Goal: Find specific page/section: Find specific page/section

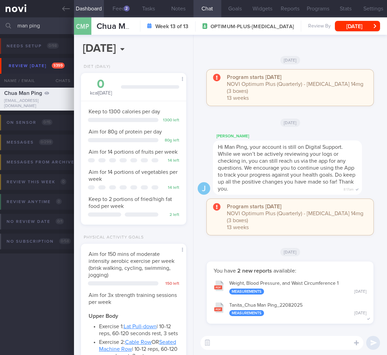
select select "8"
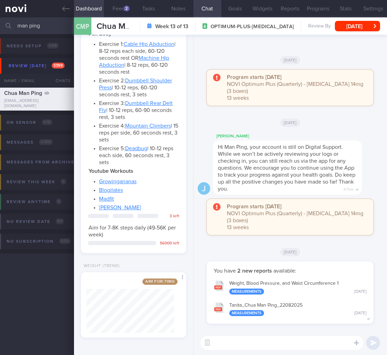
click at [0, 22] on html "You are offline! Some functionality will be unavailable Patients New Users Coac…" at bounding box center [193, 177] width 387 height 355
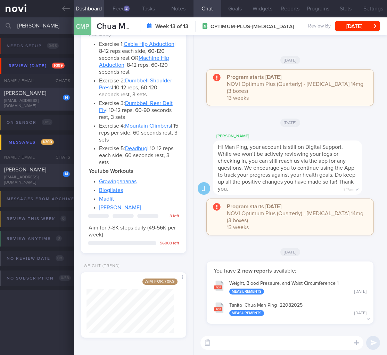
type input "yahya"
click at [45, 97] on div "SYAZANA BINTE YAHYA" at bounding box center [36, 93] width 64 height 7
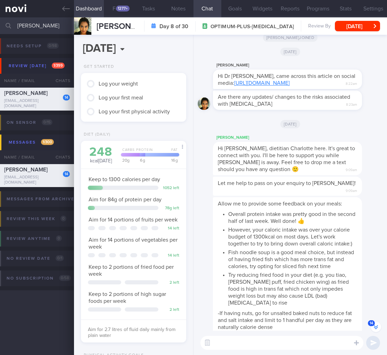
scroll to position [-101, 0]
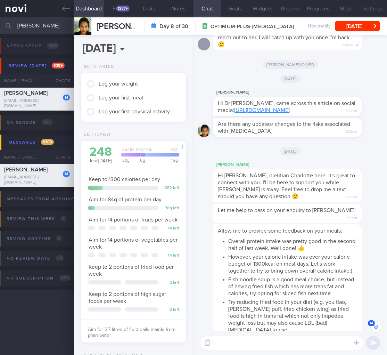
click at [240, 113] on link "https://www.instagram.com/p/DOTxZYJDmvO/?igsh=MTF4cm1oazJ1NTl5Zw==" at bounding box center [262, 110] width 56 height 6
drag, startPoint x: 392, startPoint y: 120, endPoint x: 0, endPoint y: 172, distance: 395.3
click at [387, 121] on html "You are offline! Some functionality will be unavailable Patients New Users Coac…" at bounding box center [193, 177] width 387 height 355
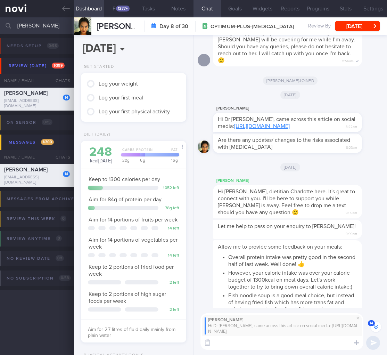
scroll to position [-107, 0]
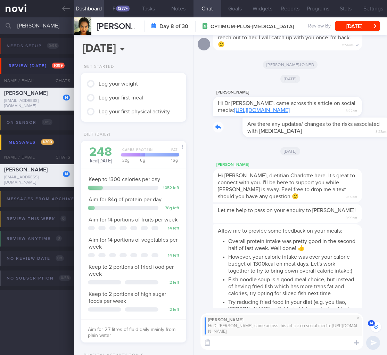
drag, startPoint x: 296, startPoint y: 137, endPoint x: 364, endPoint y: 137, distance: 68.2
click at [364, 137] on div "Are there any updates/ changes to the risks associated with Ozempic 8:23am" at bounding box center [298, 127] width 170 height 19
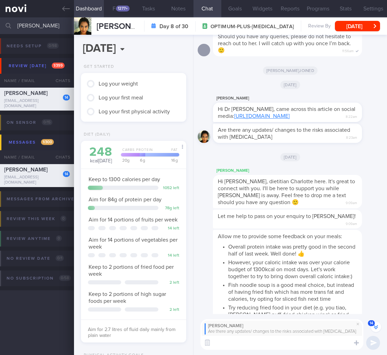
scroll to position [-102, 0]
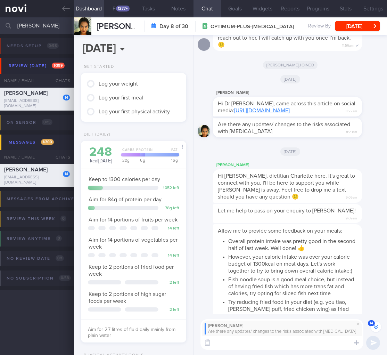
click at [232, 342] on textarea at bounding box center [282, 343] width 163 height 14
click at [238, 342] on textarea "Hi Ms Yahya" at bounding box center [282, 343] width 163 height 14
click at [244, 345] on textarea "Hi Ms YahSyazana, Dra" at bounding box center [282, 343] width 163 height 14
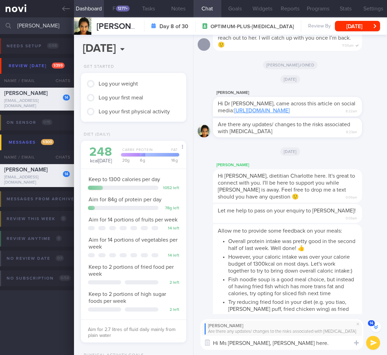
scroll to position [-109, 0]
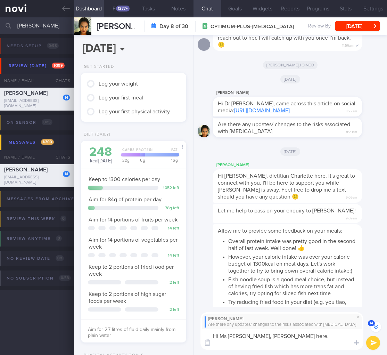
paste textarea "Hi Ms Kristi, Dr Todd here. To be objective, all medications have side effects,…"
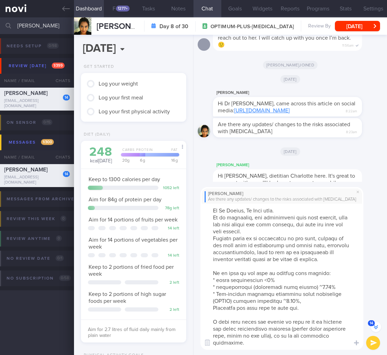
scroll to position [0, 0]
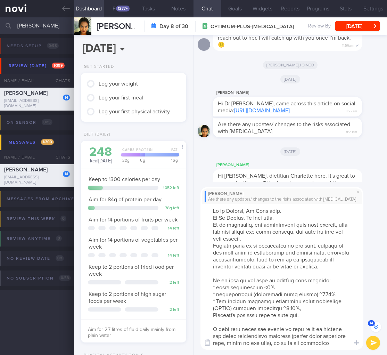
drag, startPoint x: 280, startPoint y: 217, endPoint x: 197, endPoint y: 215, distance: 82.8
click at [197, 215] on div "Syazana Yahya Are there any updates/ changes to the risks associated with Ozemp…" at bounding box center [291, 269] width 194 height 174
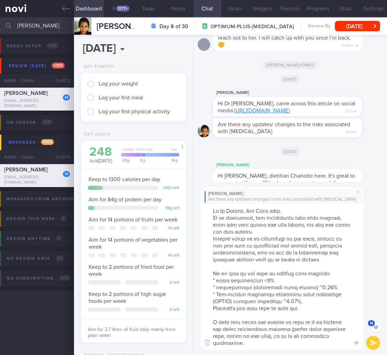
click at [225, 237] on textarea at bounding box center [282, 277] width 163 height 146
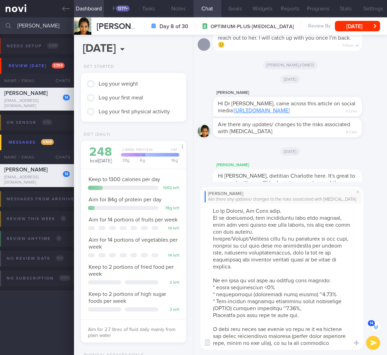
click at [228, 266] on textarea at bounding box center [282, 277] width 163 height 146
click at [344, 276] on textarea at bounding box center [282, 277] width 163 height 146
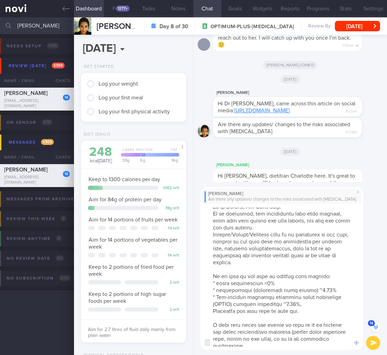
scroll to position [9, 0]
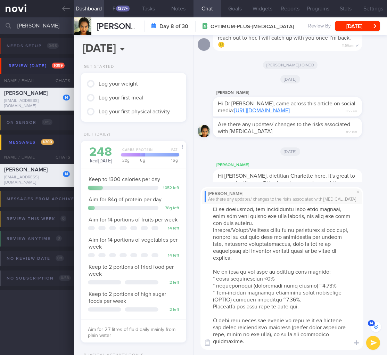
click at [258, 273] on textarea at bounding box center [282, 277] width 163 height 146
click at [304, 284] on textarea at bounding box center [282, 277] width 163 height 146
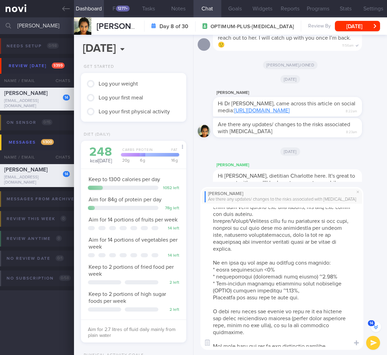
scroll to position [63, 0]
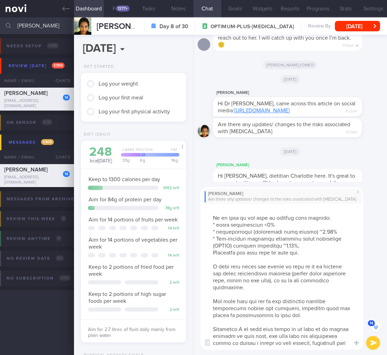
click at [284, 225] on textarea at bounding box center [282, 277] width 163 height 146
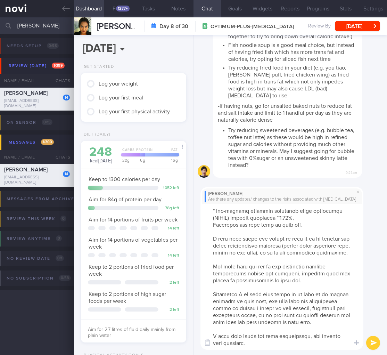
scroll to position [0, 0]
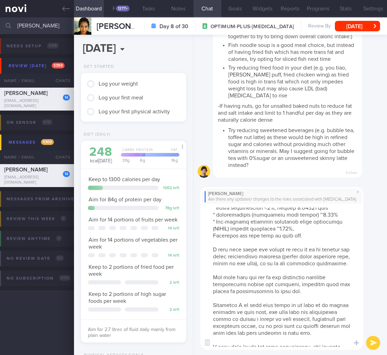
click at [312, 225] on textarea at bounding box center [282, 277] width 163 height 146
click at [312, 228] on textarea at bounding box center [282, 277] width 163 height 146
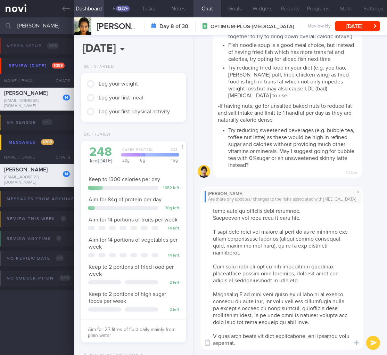
drag, startPoint x: 211, startPoint y: 230, endPoint x: 308, endPoint y: 325, distance: 135.5
click at [328, 355] on html "You are offline! Some functionality will be unavailable Patients New Users Coac…" at bounding box center [193, 177] width 387 height 355
type textarea "Hi Ms Syazana, Dr Todd here. To be objective, all medications have side effects…"
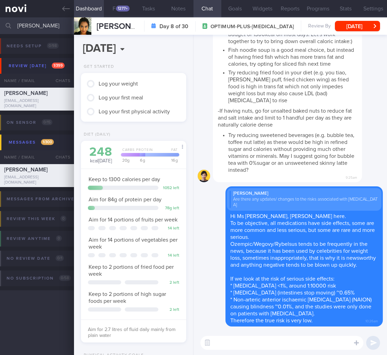
paste textarea "I have also given you advice on what to do to monitor for acute pancreatitis sy…"
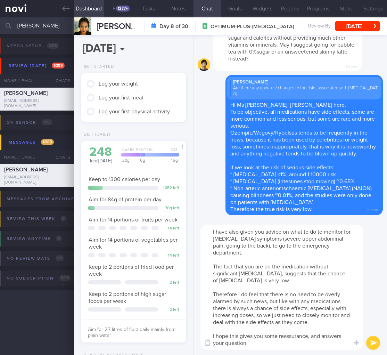
drag, startPoint x: 210, startPoint y: 292, endPoint x: 336, endPoint y: 348, distance: 137.5
click at [336, 348] on textarea "I have also given you advice on what to do to monitor for acute pancreatitis sy…" at bounding box center [282, 287] width 163 height 125
type textarea "I have also given you advice on what to do to monitor for acute pancreatitis sy…"
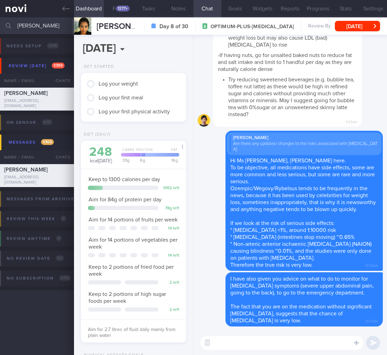
paste textarea "Therefore I do feel that there is no need to be overly alarmed by such news, bu…"
type textarea "Therefore I do feel that there is no need to be overly alarmed by such news, bu…"
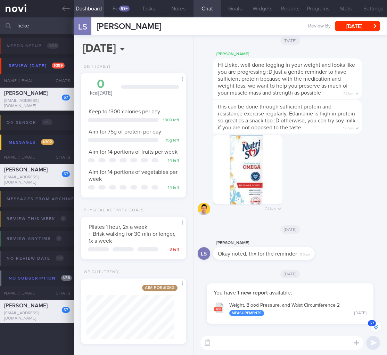
select select "8"
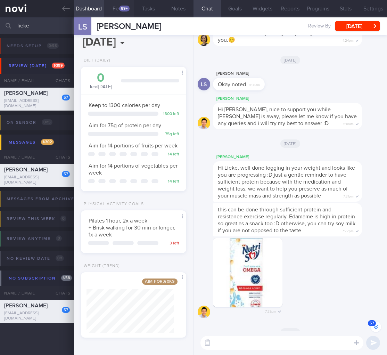
click at [124, 2] on button "Feed 69+" at bounding box center [119, 8] width 30 height 17
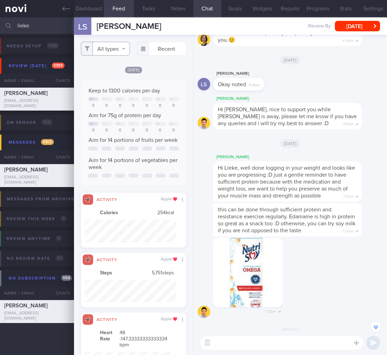
click at [121, 49] on button "All types" at bounding box center [105, 49] width 49 height 14
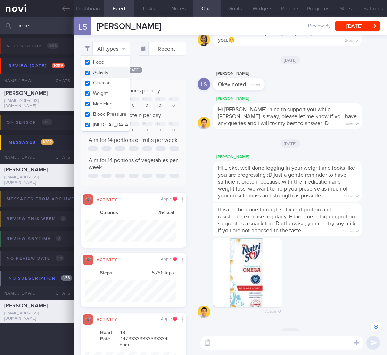
click at [106, 74] on button "Activity" at bounding box center [105, 72] width 49 height 10
checkbox input "false"
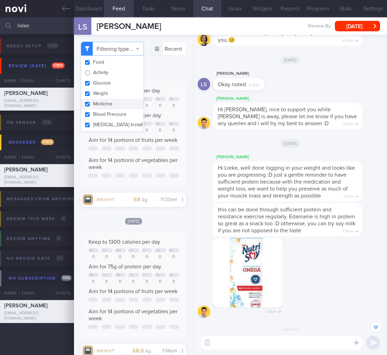
click at [177, 138] on div "Keep to 1300 calories per day Mo Tu We Th Fr Sa Su 0 0 0 0 0 0 0 Aim for 75g of…" at bounding box center [133, 132] width 105 height 105
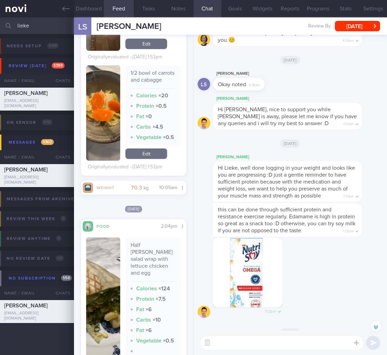
scroll to position [199, 0]
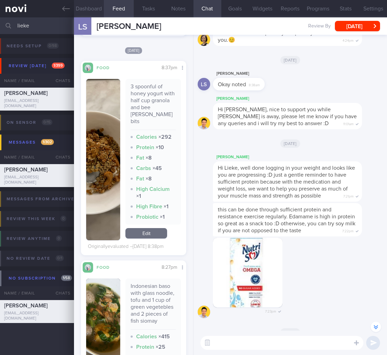
click at [84, 10] on button "Dashboard" at bounding box center [89, 8] width 30 height 17
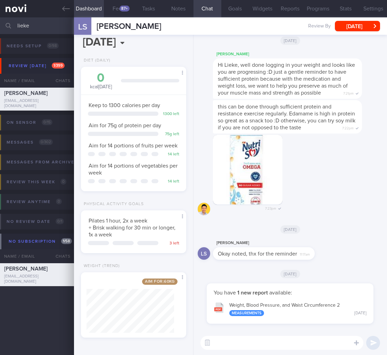
drag, startPoint x: 36, startPoint y: 25, endPoint x: -23, endPoint y: 15, distance: 60.3
click at [0, 15] on html "You are offline! Some functionality will be unavailable Patients New Users Coac…" at bounding box center [193, 177] width 387 height 355
drag, startPoint x: 32, startPoint y: 26, endPoint x: -11, endPoint y: 21, distance: 44.1
click at [0, 21] on html "You are offline! Some functionality will be unavailable Patients New Users Coac…" at bounding box center [193, 177] width 387 height 355
type input "\"
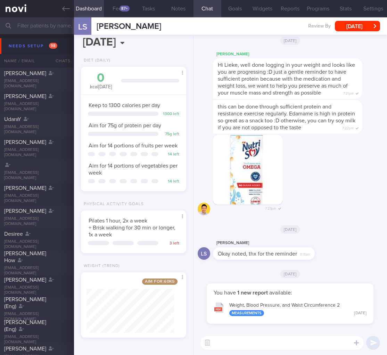
click at [63, 32] on input "text" at bounding box center [193, 25] width 387 height 17
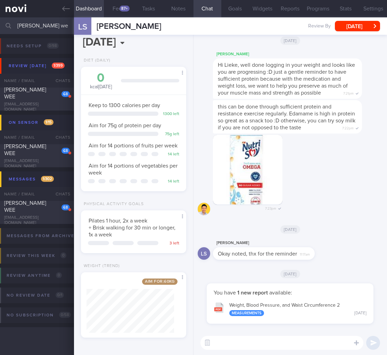
type input "pang kok we"
click at [74, 97] on div "Diet (Daily) 0 kcal today Carbs Protein Fat 0 g 0 g 0 g Keep to 1300 calories p…" at bounding box center [133, 128] width 119 height 140
click at [64, 97] on div "68" at bounding box center [66, 94] width 8 height 6
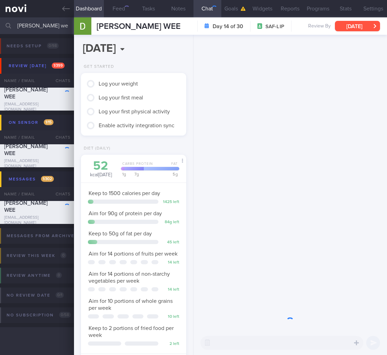
scroll to position [64, 90]
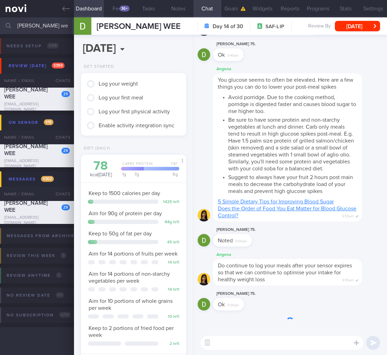
click at [245, 342] on textarea at bounding box center [282, 343] width 163 height 14
paste textarea "Hi Mr Desmond, this is Dr Todd On here. Mee Li has highlighted your case to me,…"
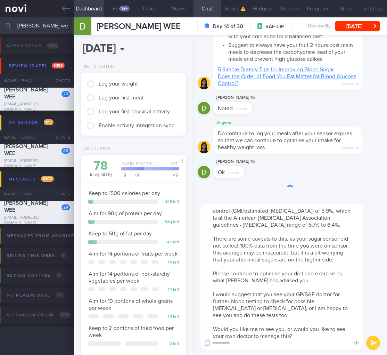
scroll to position [0, 0]
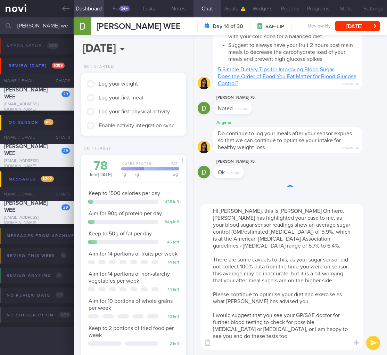
click at [237, 213] on textarea "Hi Mr Desmond, this is Dr Todd On here. Mee Li has highlighted your case to me,…" at bounding box center [282, 277] width 163 height 146
click at [257, 217] on textarea "Hi Mr Pang, this is Dr Todd On here. Mee Li has highlighted your case to me, as…" at bounding box center [282, 277] width 163 height 146
click at [207, 213] on textarea "Hi Mr Pang, this is Dr Todd On here. Mee Li has highlighted your case to me, as…" at bounding box center [282, 277] width 163 height 146
click at [231, 217] on textarea "Hi Mr Pang, this is Dr Todd On here. Mee Li has highlighted your case to me, as…" at bounding box center [282, 277] width 163 height 146
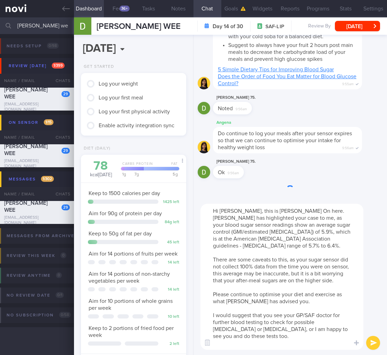
drag, startPoint x: 230, startPoint y: 218, endPoint x: 208, endPoint y: 216, distance: 22.0
click at [207, 216] on textarea "Hi Mr Pang, this is Dr Todd On here. Mee Li has highlighted your case to me, as…" at bounding box center [282, 277] width 163 height 146
drag, startPoint x: 212, startPoint y: 217, endPoint x: 230, endPoint y: 215, distance: 17.8
click at [230, 215] on textarea "Hi Mr Pang, this is Dr Todd On here. Mee Li has highlighted your case to me, as…" at bounding box center [282, 277] width 163 height 146
click at [299, 231] on textarea "Hi Mr Pang, this is Dr Todd On here. Angena has highlighted your case to me, as…" at bounding box center [282, 277] width 163 height 146
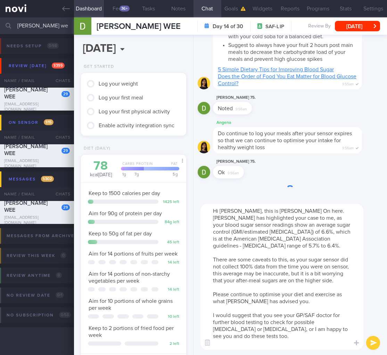
drag, startPoint x: 330, startPoint y: 233, endPoint x: 333, endPoint y: 248, distance: 15.7
click at [333, 248] on textarea "Hi Mr Pang, this is Dr Todd On here. Angena has highlighted your case to me, as…" at bounding box center [282, 277] width 163 height 146
click at [249, 246] on textarea "Hi Mr Pang, this is Dr Todd On here. Angena has highlighted your case to me, as…" at bounding box center [282, 277] width 163 height 146
click at [246, 280] on textarea "Hi Mr Pang, this is Dr Todd On here. Angena has highlighted your case to me, as…" at bounding box center [282, 277] width 163 height 146
click at [244, 280] on textarea "Hi Mr Pang, this is Dr Todd On here. Angena has highlighted your case to me, as…" at bounding box center [282, 277] width 163 height 146
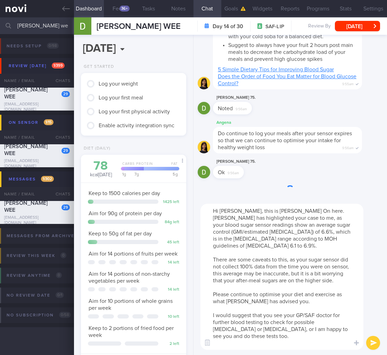
click at [272, 287] on textarea "Hi Mr Pang, this is Dr Todd On here. Angena has highlighted your case to me, as…" at bounding box center [282, 277] width 163 height 146
click at [271, 287] on textarea "Hi Mr Pang, this is Dr Todd On here. Angena has highlighted your case to me, as…" at bounding box center [282, 277] width 163 height 146
drag, startPoint x: 259, startPoint y: 281, endPoint x: 284, endPoint y: 281, distance: 25.4
click at [284, 281] on textarea "Hi Mr Pang, this is Dr Todd On here. Angena has highlighted your case to me, as…" at bounding box center [282, 277] width 163 height 146
drag, startPoint x: 224, startPoint y: 301, endPoint x: 245, endPoint y: 303, distance: 20.6
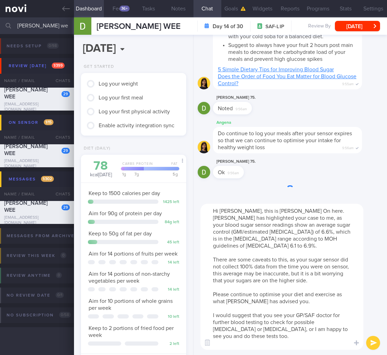
click at [245, 303] on textarea "Hi Mr Pang, this is Dr Todd On here. Angena has highlighted your case to me, as…" at bounding box center [282, 277] width 163 height 146
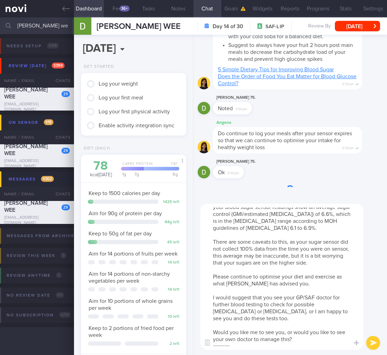
scroll to position [21, 0]
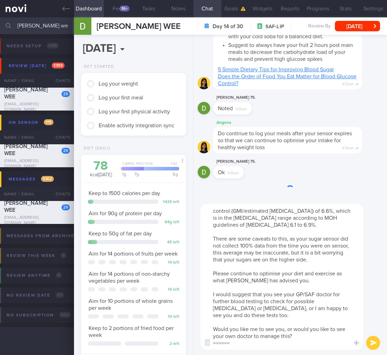
drag, startPoint x: 249, startPoint y: 340, endPoint x: 193, endPoint y: 344, distance: 56.5
click at [193, 344] on div "Dashboard Feed 36+ Tasks Notes Chat 29 Goals Widgets Reports Programs Stats Set…" at bounding box center [230, 186] width 313 height 338
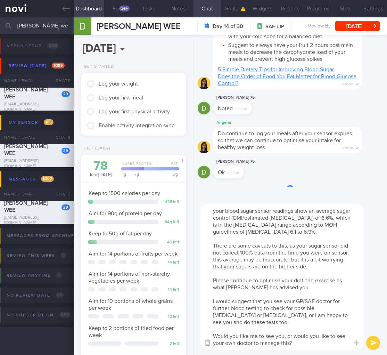
type textarea "Hi Mr Pang, this is Dr Todd On here. Angena has highlighted your case to me, as…"
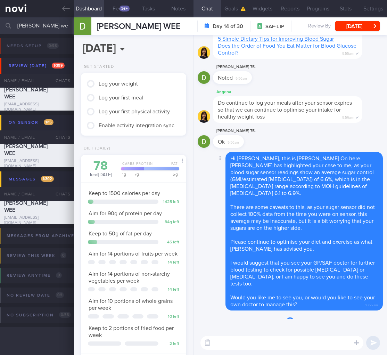
scroll to position [0, 0]
drag, startPoint x: 50, startPoint y: 29, endPoint x: 0, endPoint y: 26, distance: 50.2
click at [0, 26] on input "pang kok we" at bounding box center [193, 25] width 387 height 17
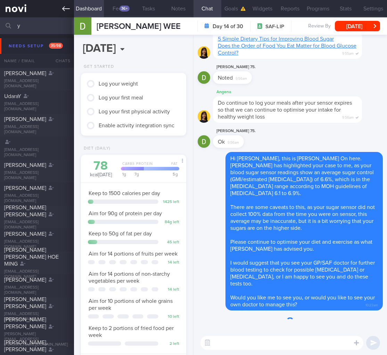
type input "y"
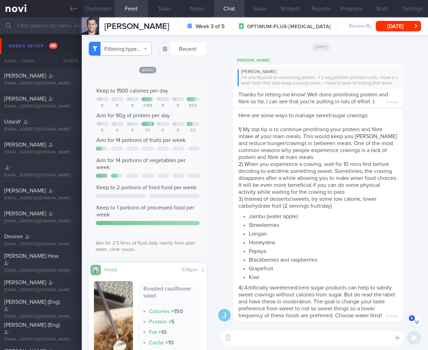
select select "7"
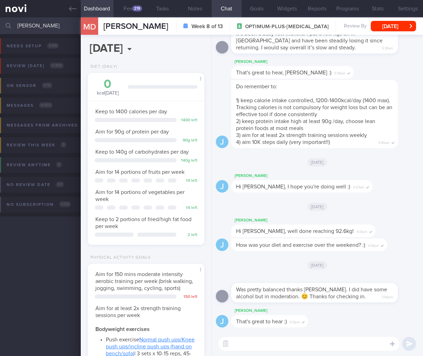
select select "8"
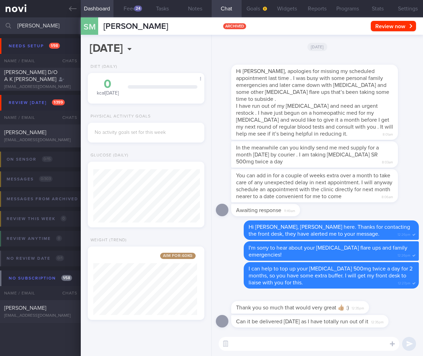
select select "8"
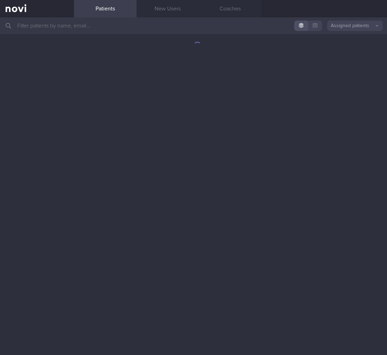
click at [132, 31] on input "text" at bounding box center [193, 25] width 387 height 17
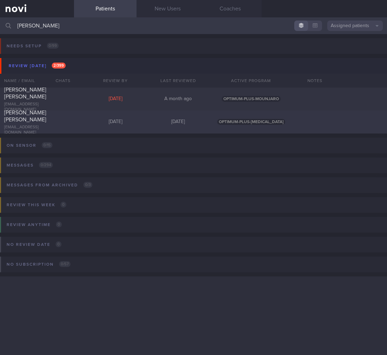
type input "[PERSON_NAME]"
click at [49, 113] on div "[PERSON_NAME] [PERSON_NAME]" at bounding box center [36, 116] width 64 height 14
select select "8"
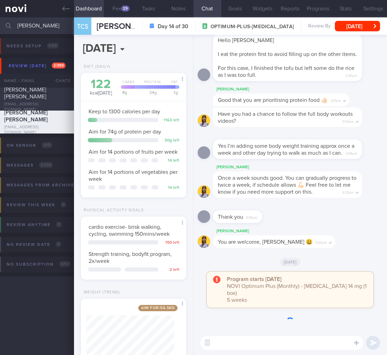
scroll to position [54, 88]
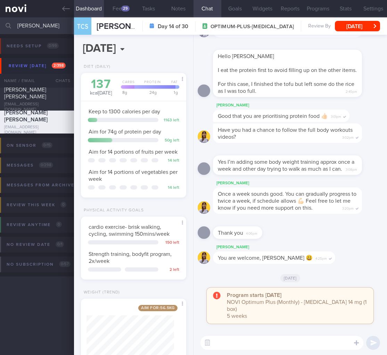
drag, startPoint x: 39, startPoint y: 24, endPoint x: 0, endPoint y: 25, distance: 38.6
click at [0, 25] on input "[PERSON_NAME]" at bounding box center [193, 25] width 387 height 17
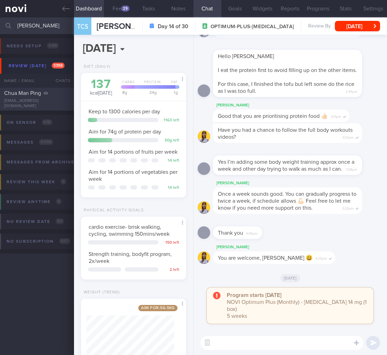
click at [53, 99] on div "Chua Man Ping [EMAIL_ADDRESS][DOMAIN_NAME]" at bounding box center [37, 99] width 74 height 19
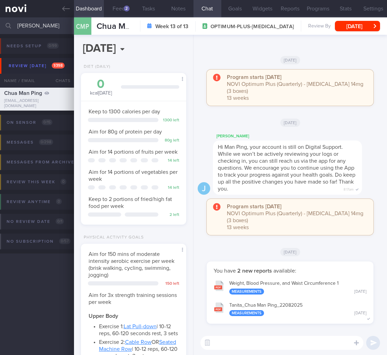
scroll to position [54, 88]
drag, startPoint x: 9, startPoint y: 24, endPoint x: -48, endPoint y: 21, distance: 57.5
click at [0, 21] on html "You are offline! Some functionality will be unavailable Patients New Users Coac…" at bounding box center [193, 177] width 387 height 355
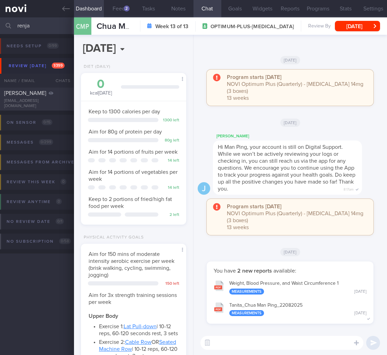
type input "renja"
click at [29, 90] on div "[PERSON_NAME]" at bounding box center [36, 93] width 64 height 7
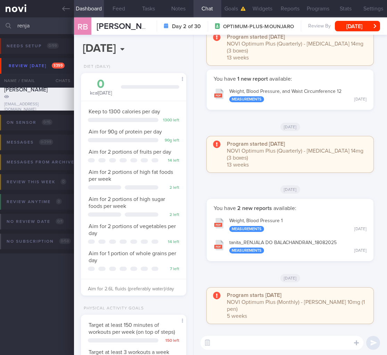
scroll to position [54, 88]
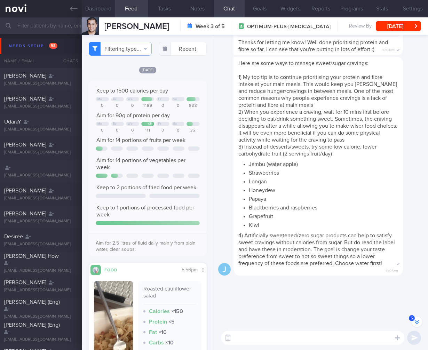
select select "7"
